Goal: Information Seeking & Learning: Learn about a topic

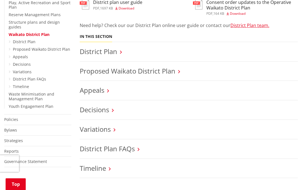
scroll to position [231, 0]
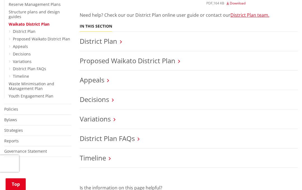
click at [100, 82] on link "Appeals" at bounding box center [92, 79] width 25 height 9
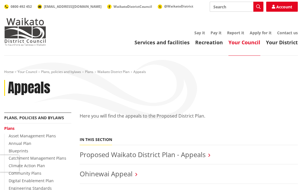
scroll to position [13, 0]
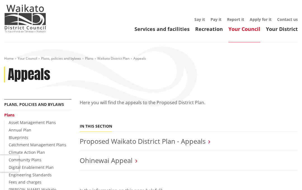
click at [177, 138] on link "Proposed Waikato District Plan - Appeals" at bounding box center [143, 141] width 126 height 9
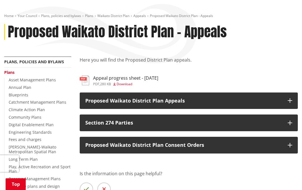
scroll to position [57, 0]
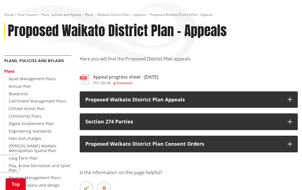
click at [290, 102] on button "Proposed Waikato District Plan Appeals" at bounding box center [189, 100] width 218 height 17
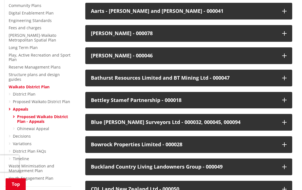
scroll to position [169, 0]
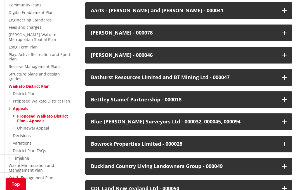
click at [284, 116] on button "Blue [PERSON_NAME] Surveyors Ltd - 000032, 000045, 000094" at bounding box center [188, 122] width 207 height 17
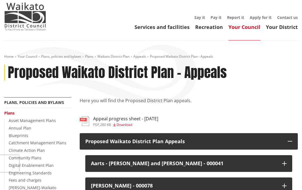
scroll to position [0, 0]
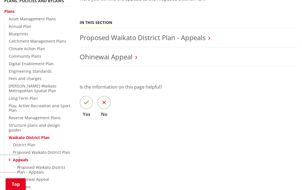
scroll to position [118, 0]
click at [19, 142] on link "District Plan" at bounding box center [24, 144] width 23 height 5
